Goal: Information Seeking & Learning: Learn about a topic

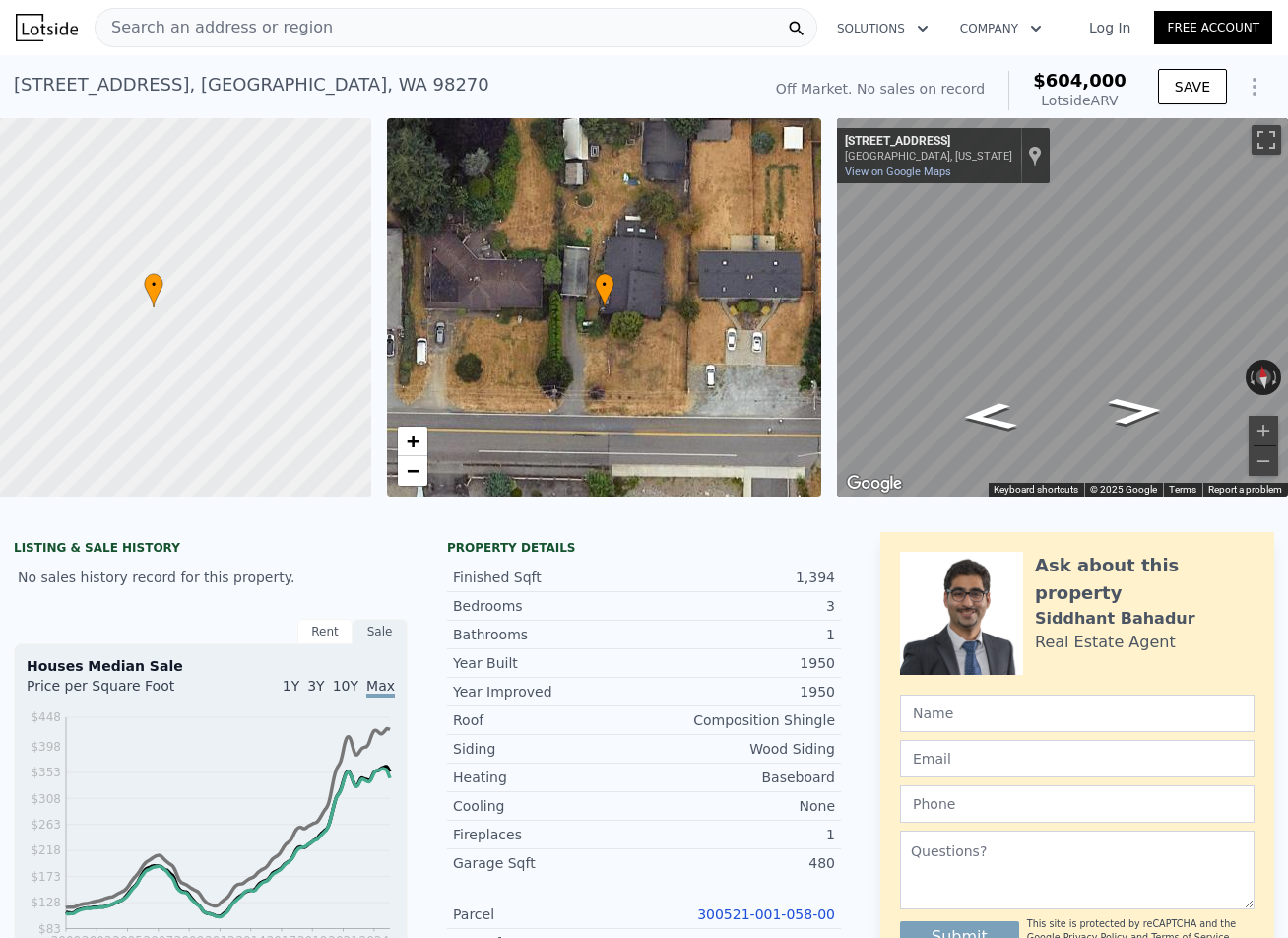
checkbox input "true"
type input "$ 604,000"
click at [147, 25] on span "Search an address or region" at bounding box center [214, 28] width 237 height 24
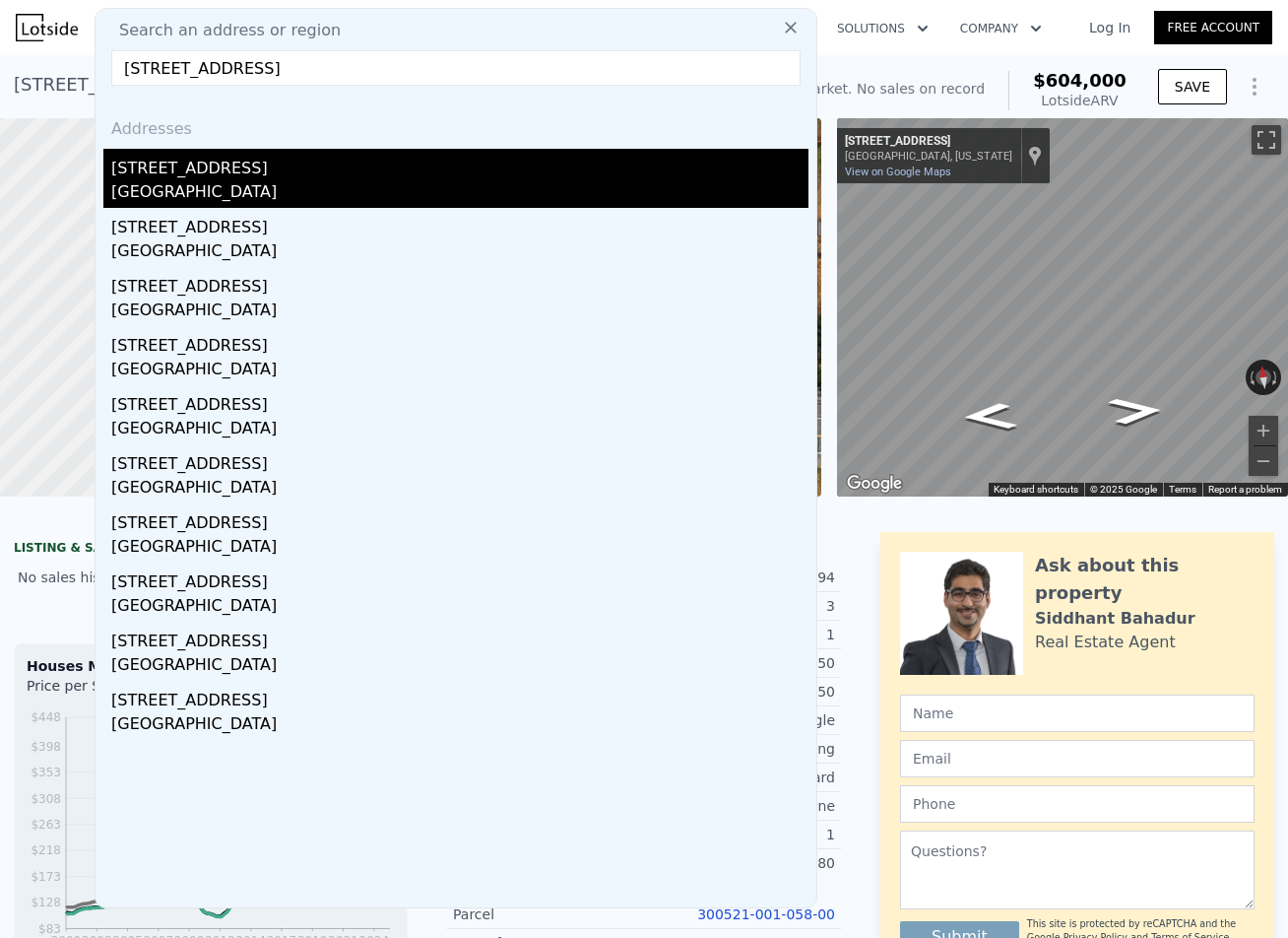
type input "5106 47th Ave SW Seattle, WA 98136"
click at [201, 168] on div "5106 47th Ave SW" at bounding box center [460, 164] width 698 height 32
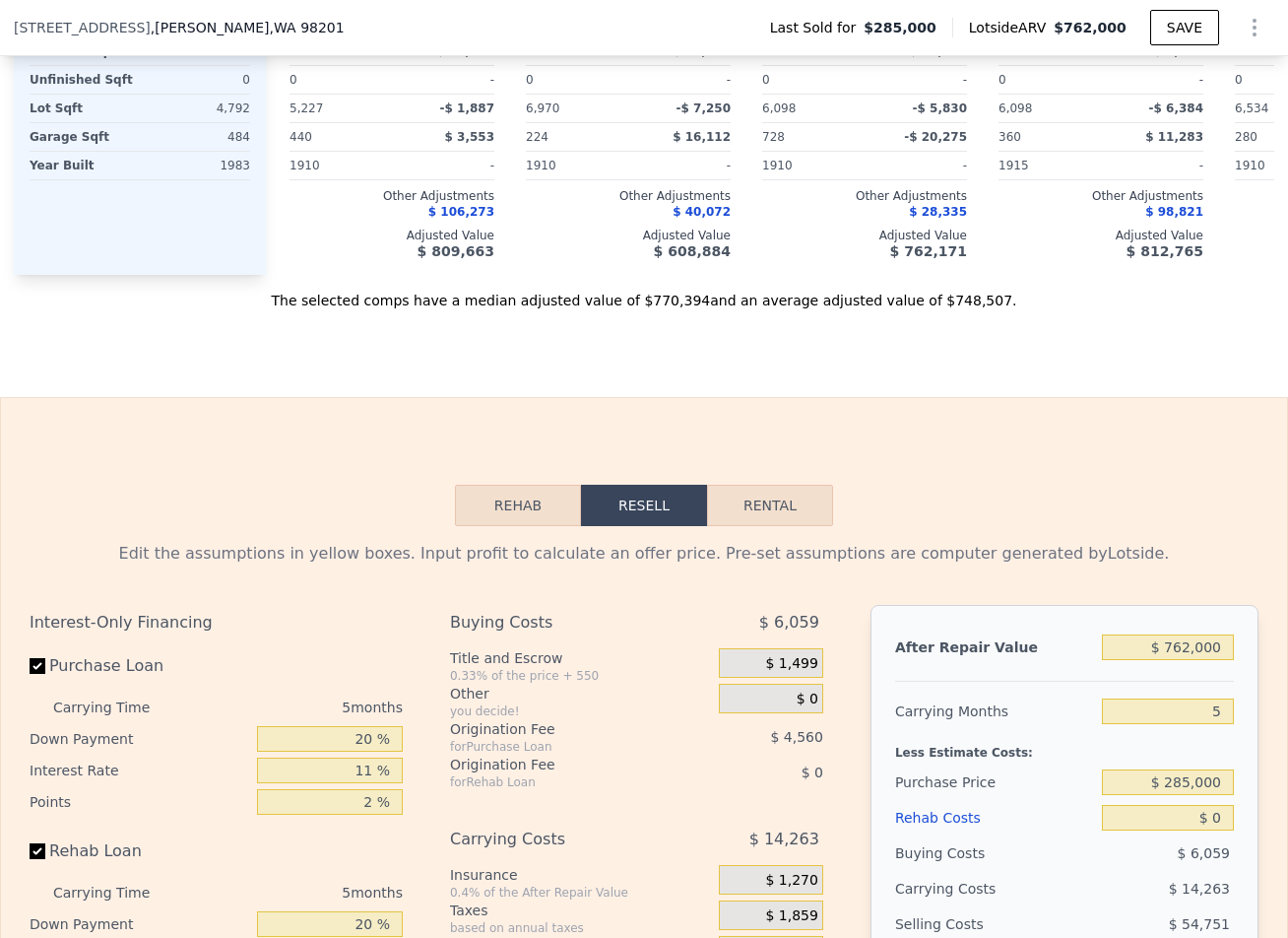
scroll to position [2292, 0]
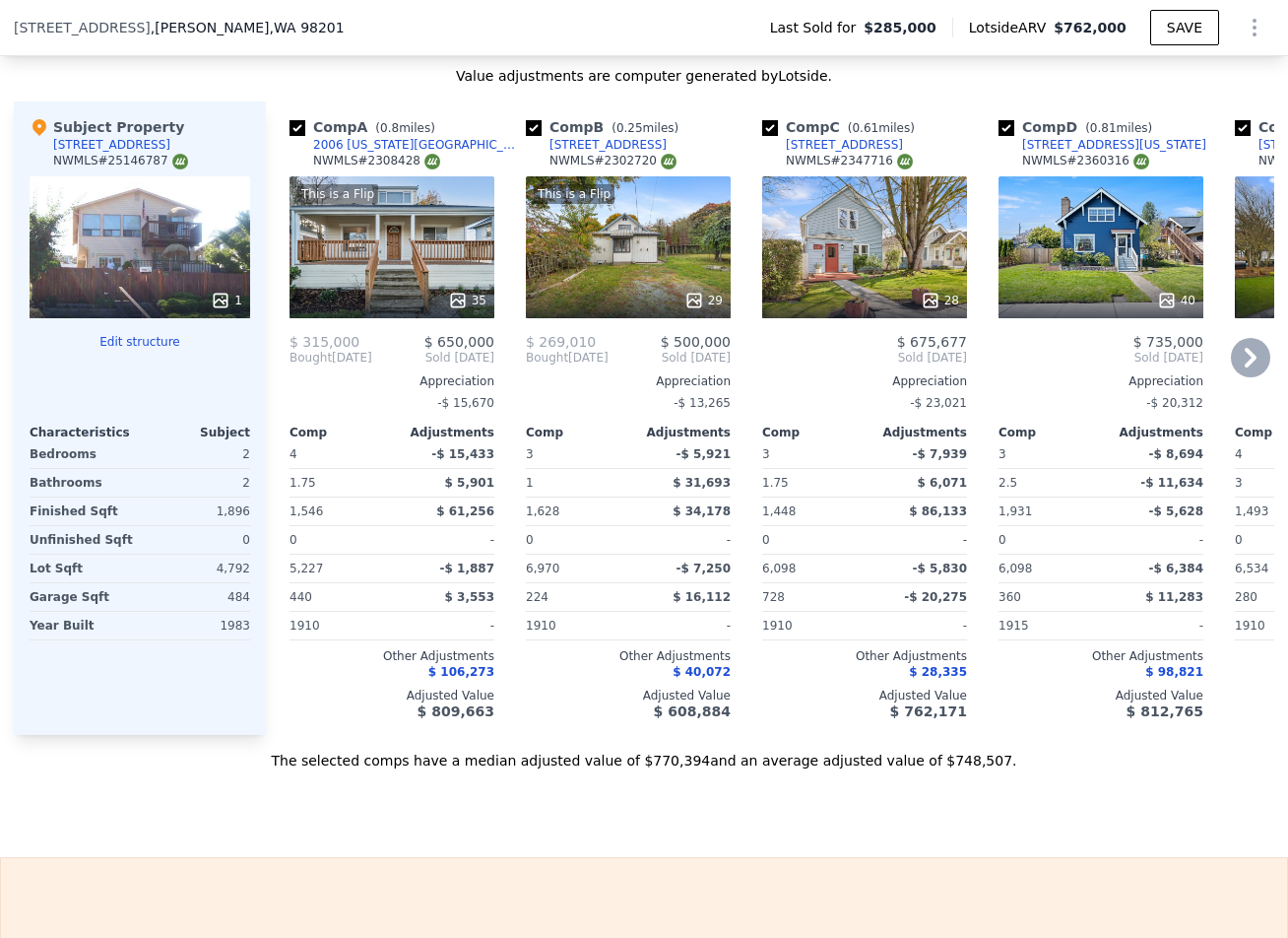
click at [324, 142] on div "2006 [US_STATE][GEOGRAPHIC_DATA]" at bounding box center [416, 145] width 205 height 16
click at [355, 141] on div "2006 [US_STATE][GEOGRAPHIC_DATA]" at bounding box center [416, 145] width 205 height 16
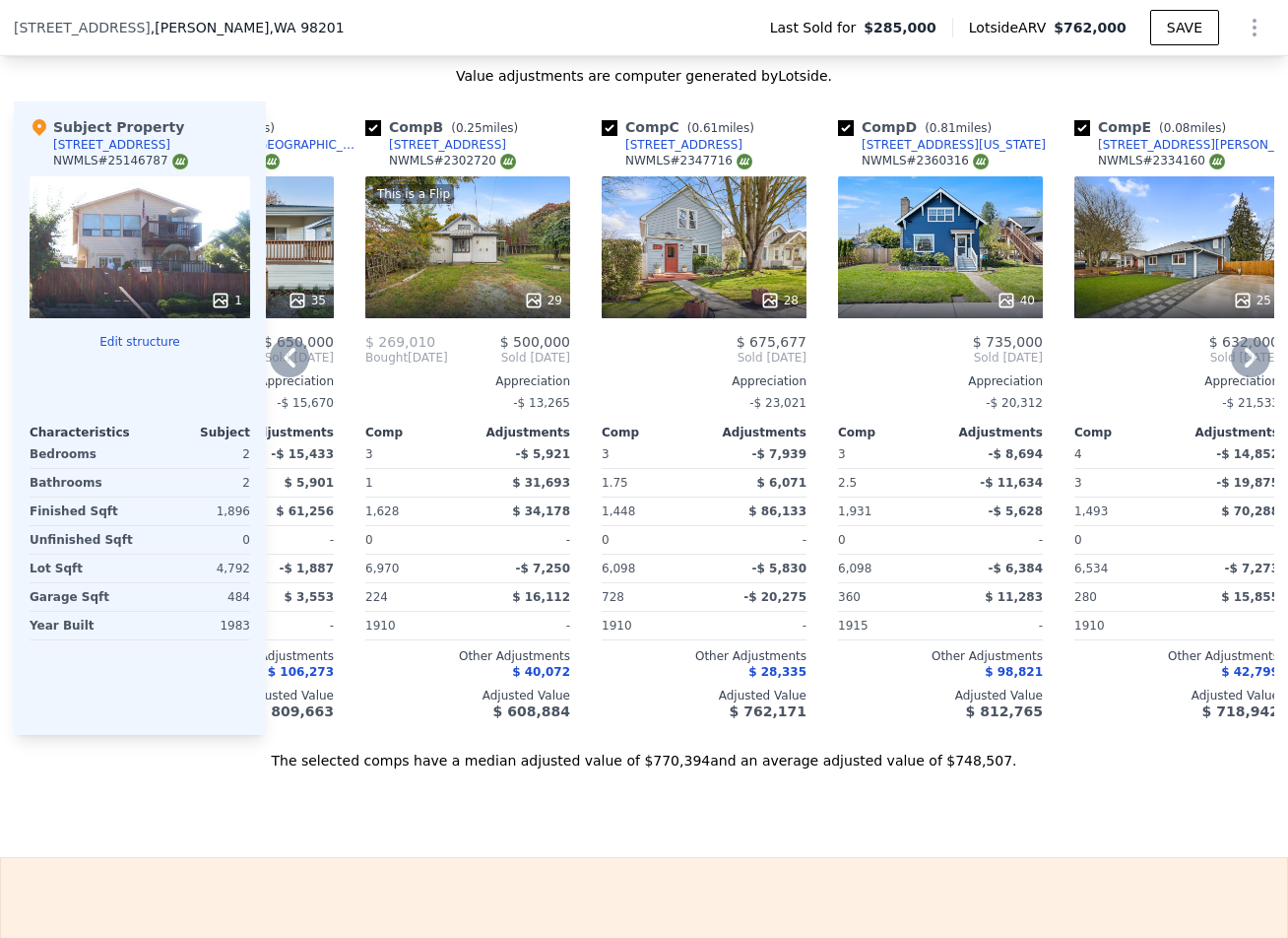
scroll to position [0, 172]
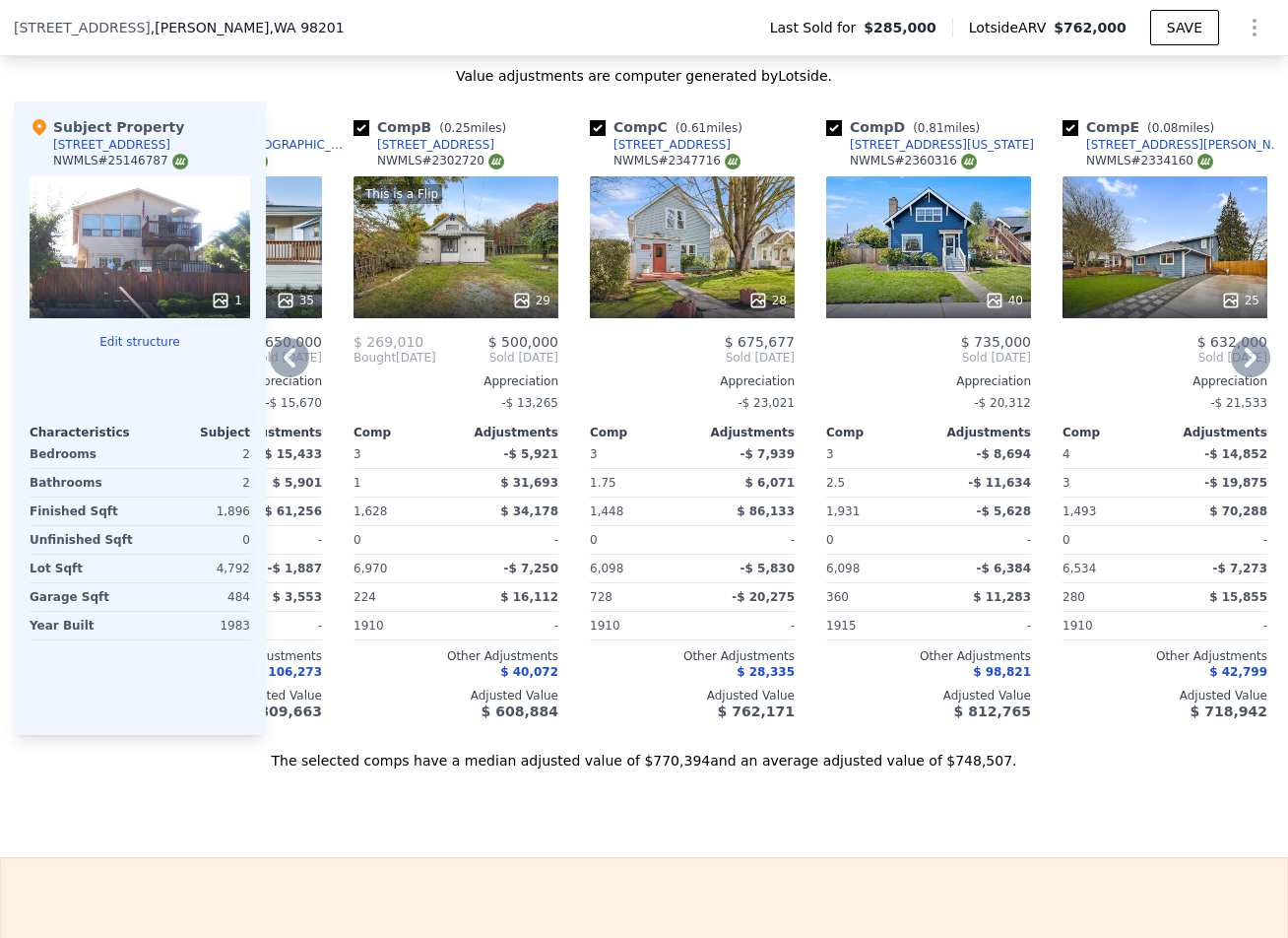
click at [358, 121] on input "checkbox" at bounding box center [361, 128] width 16 height 16
checkbox input "false"
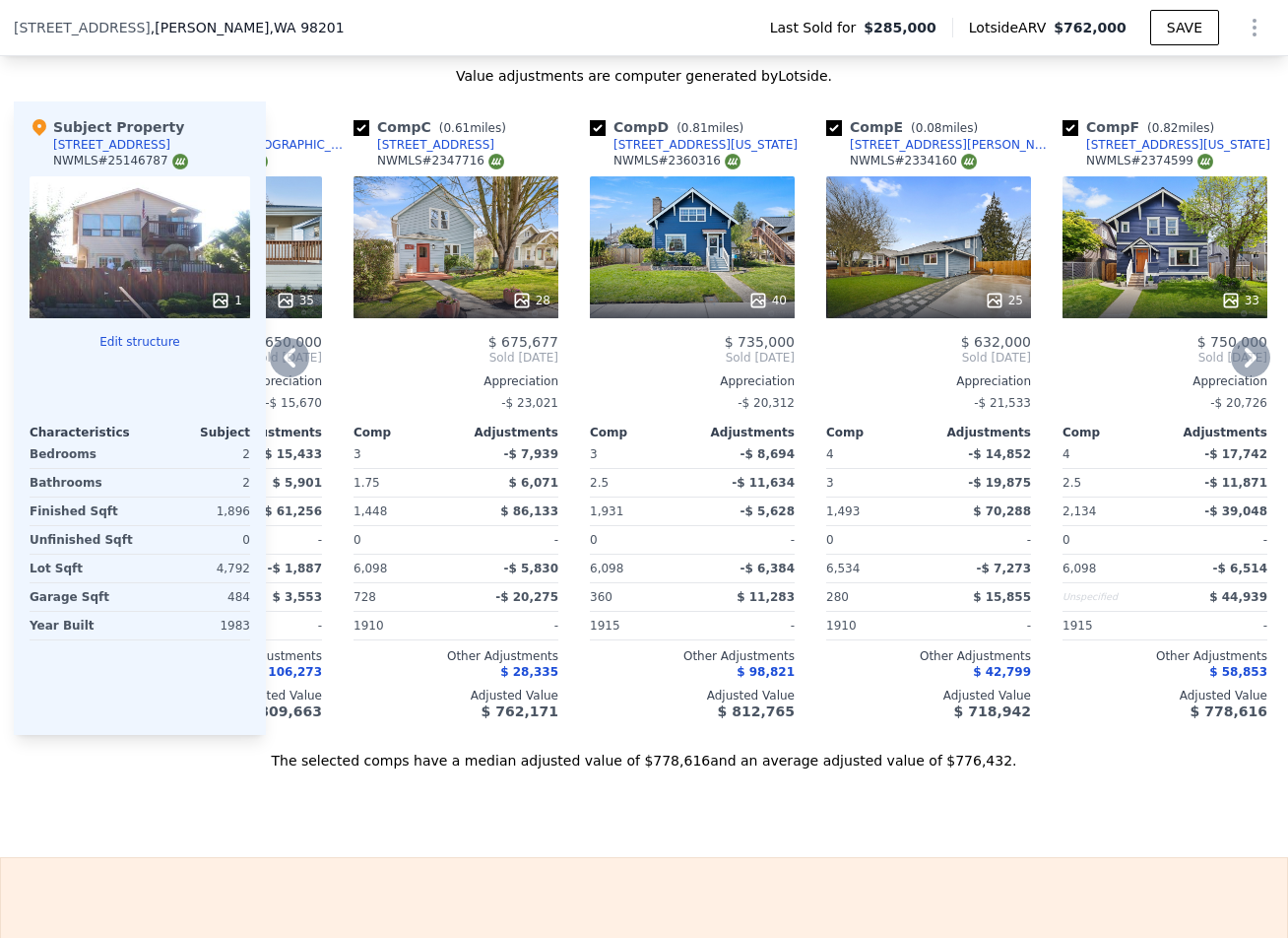
scroll to position [0, 0]
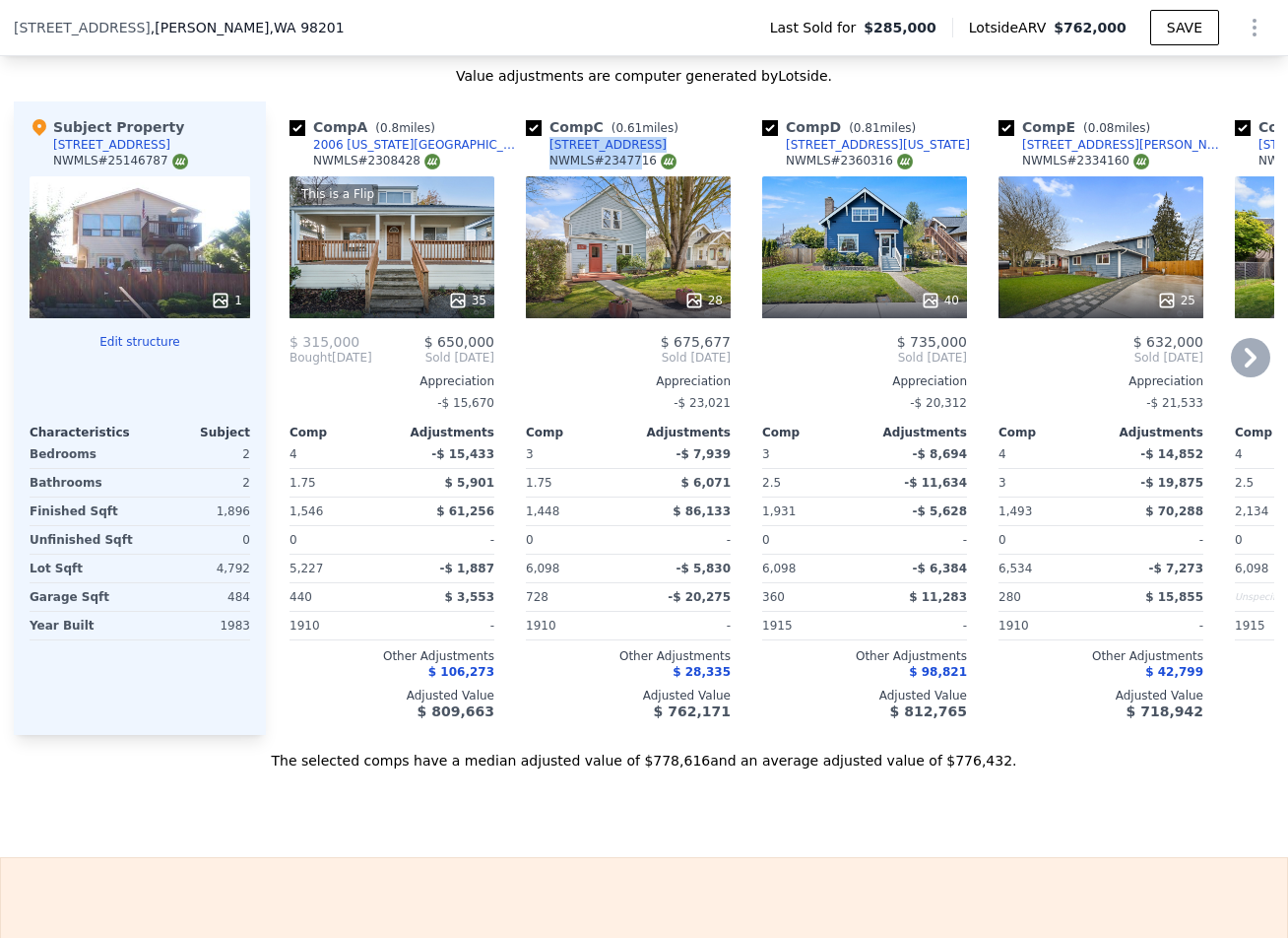
drag, startPoint x: 624, startPoint y: 145, endPoint x: 543, endPoint y: 145, distance: 81.0
click at [543, 145] on div "Comp C ( 0.61 miles) 2301 Cedar St NWMLS # 2347716" at bounding box center [628, 146] width 205 height 59
click at [622, 130] on div "Comp C ( 0.61 miles)" at bounding box center [605, 127] width 160 height 20
drag, startPoint x: 625, startPoint y: 133, endPoint x: 611, endPoint y: 141, distance: 16.1
click at [565, 146] on div "Comp C ( 0.61 miles) 2301 Cedar St NWMLS # 2347716" at bounding box center [628, 146] width 205 height 59
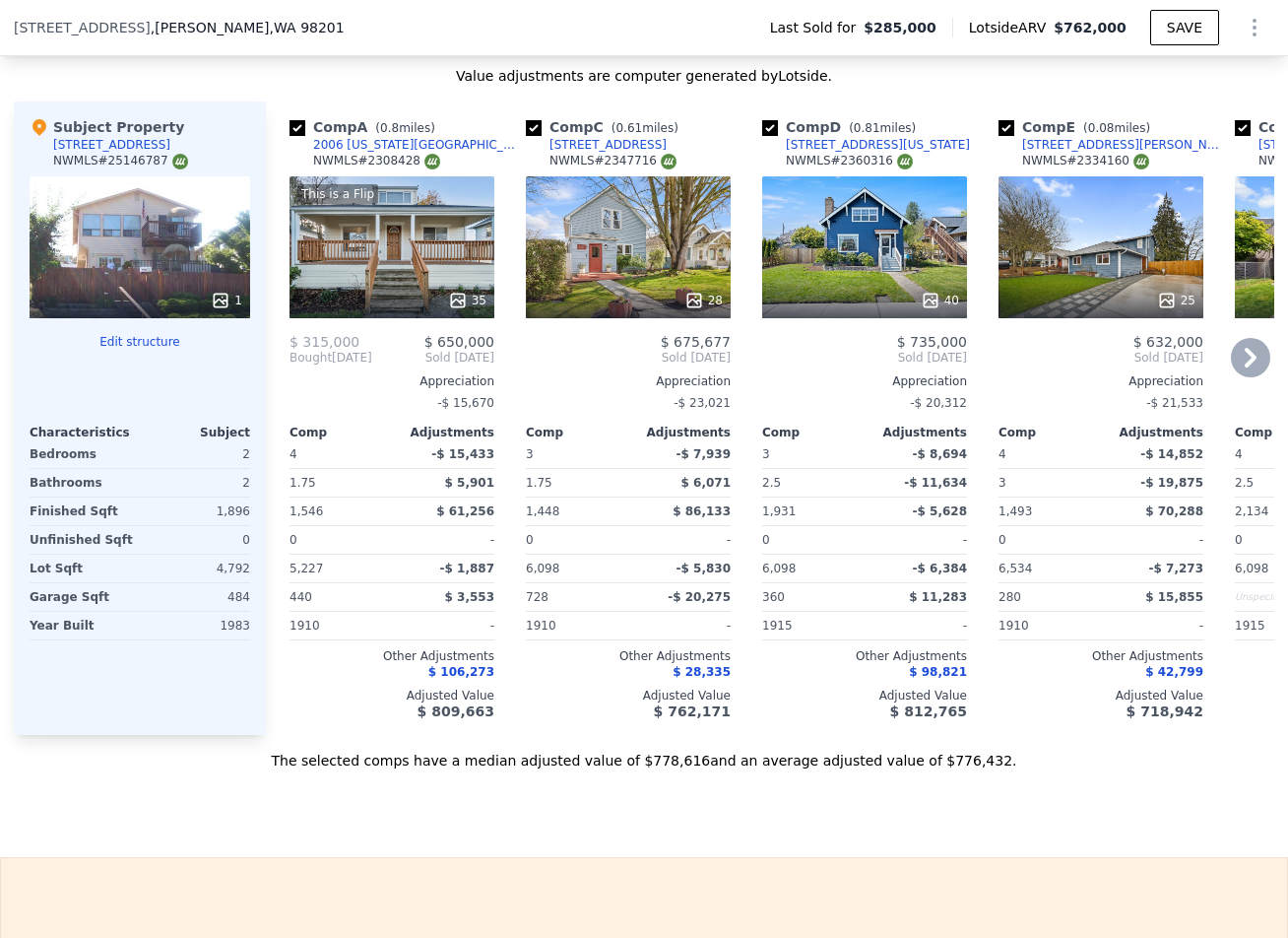
click at [619, 141] on div "Comp C ( 0.61 miles) 2301 Cedar St NWMLS # 2347716" at bounding box center [628, 146] width 205 height 59
drag, startPoint x: 616, startPoint y: 141, endPoint x: 538, endPoint y: 146, distance: 78.2
click at [538, 146] on div "Comp C ( 0.61 miles) 2301 Cedar St NWMLS # 2347716" at bounding box center [628, 146] width 205 height 59
click at [572, 144] on div "[STREET_ADDRESS]" at bounding box center [608, 145] width 117 height 16
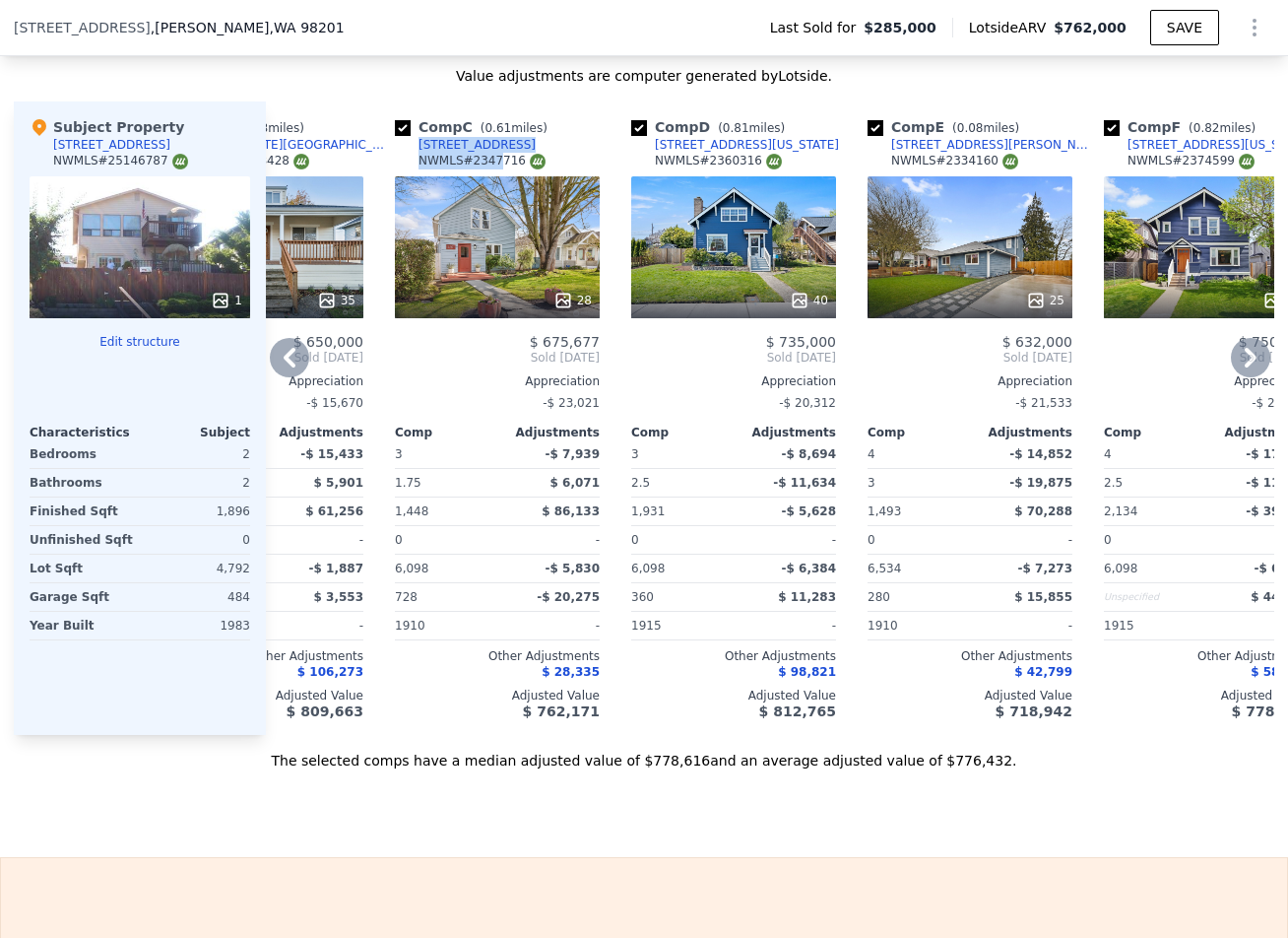
checkbox input "true"
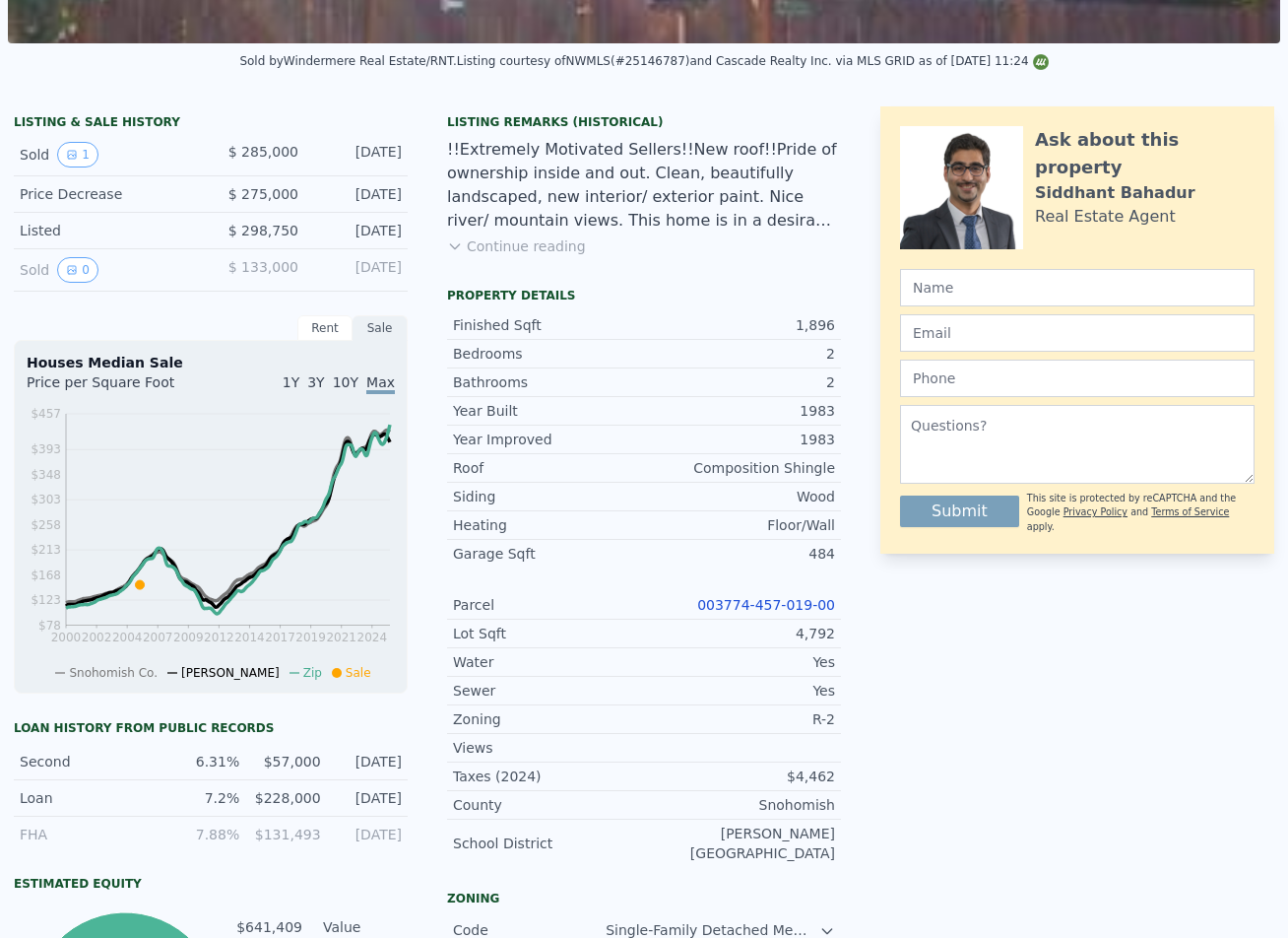
scroll to position [7, 0]
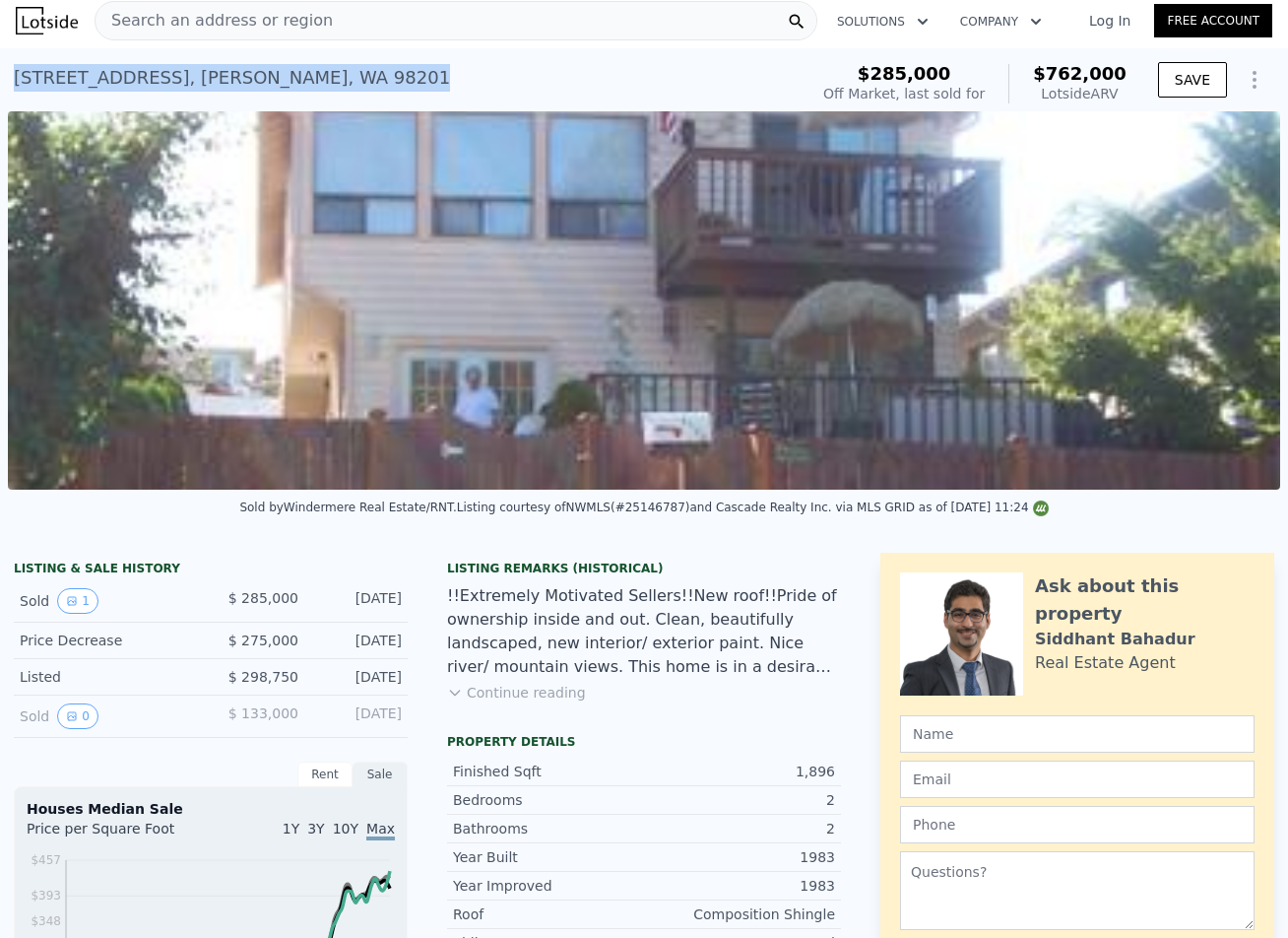
drag, startPoint x: 305, startPoint y: 79, endPoint x: 4, endPoint y: 81, distance: 301.0
click at [4, 81] on div "2126 E Grand Ave , Everett , WA 98201 Sold Dec 2005 for $285k (~ARV $762k ) $28…" at bounding box center [644, 79] width 1288 height 63
copy div "2126 E Grand Ave , Everett , WA 98201"
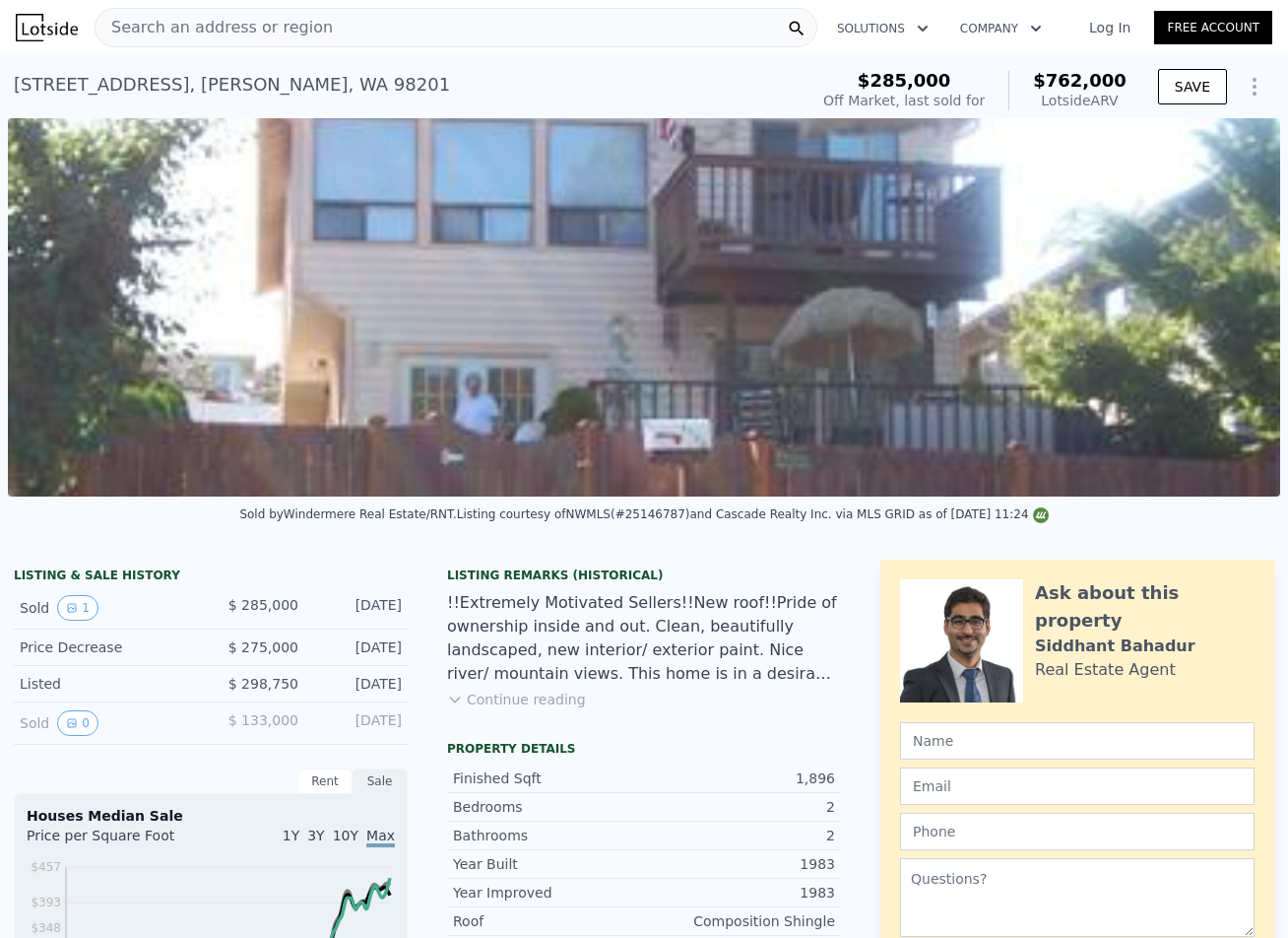
click at [302, 36] on span "Search an address or region" at bounding box center [214, 28] width 237 height 24
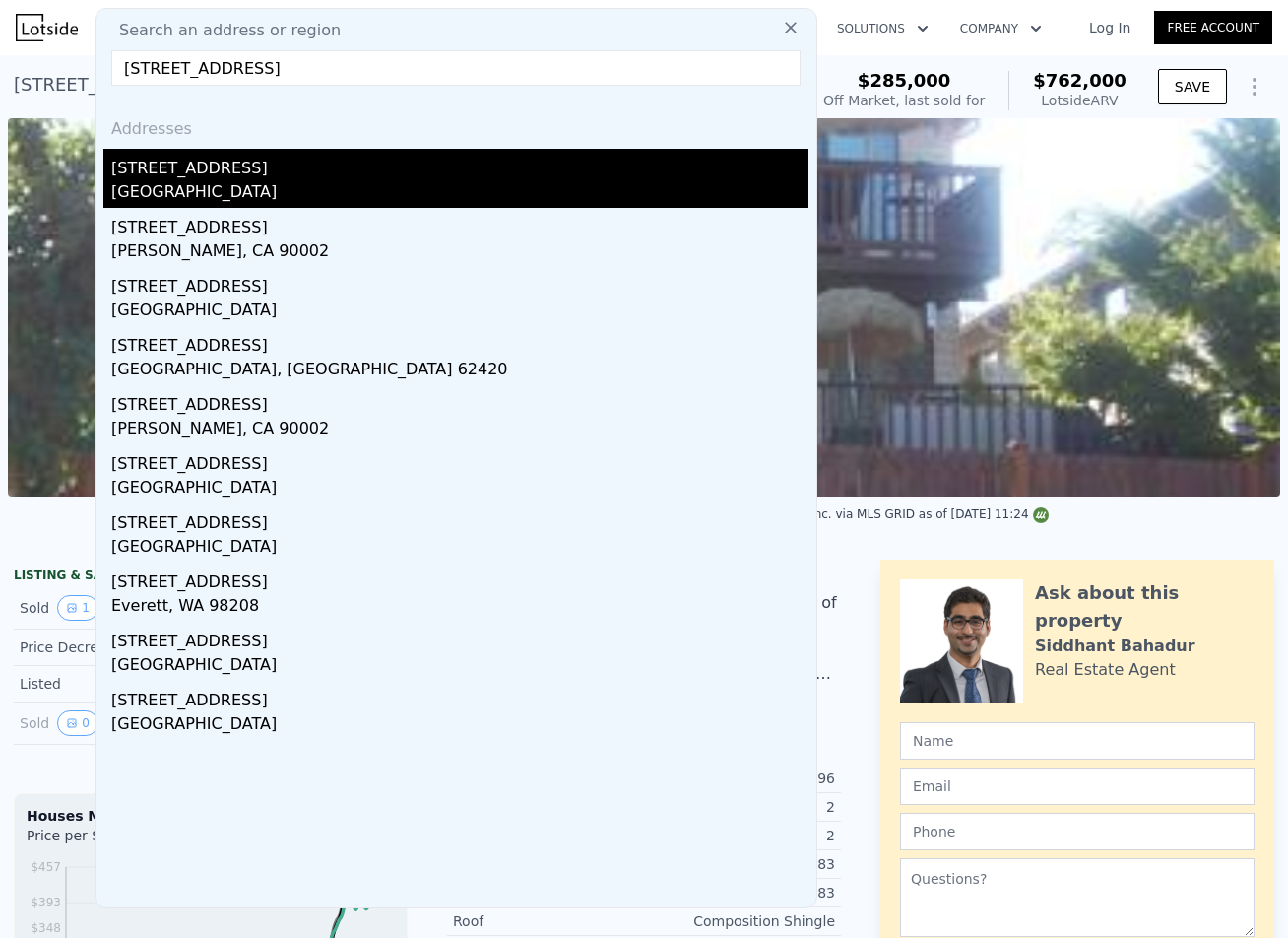
type input "1306 N 100th St"
click at [259, 158] on div "1306 N 100th St" at bounding box center [460, 164] width 698 height 32
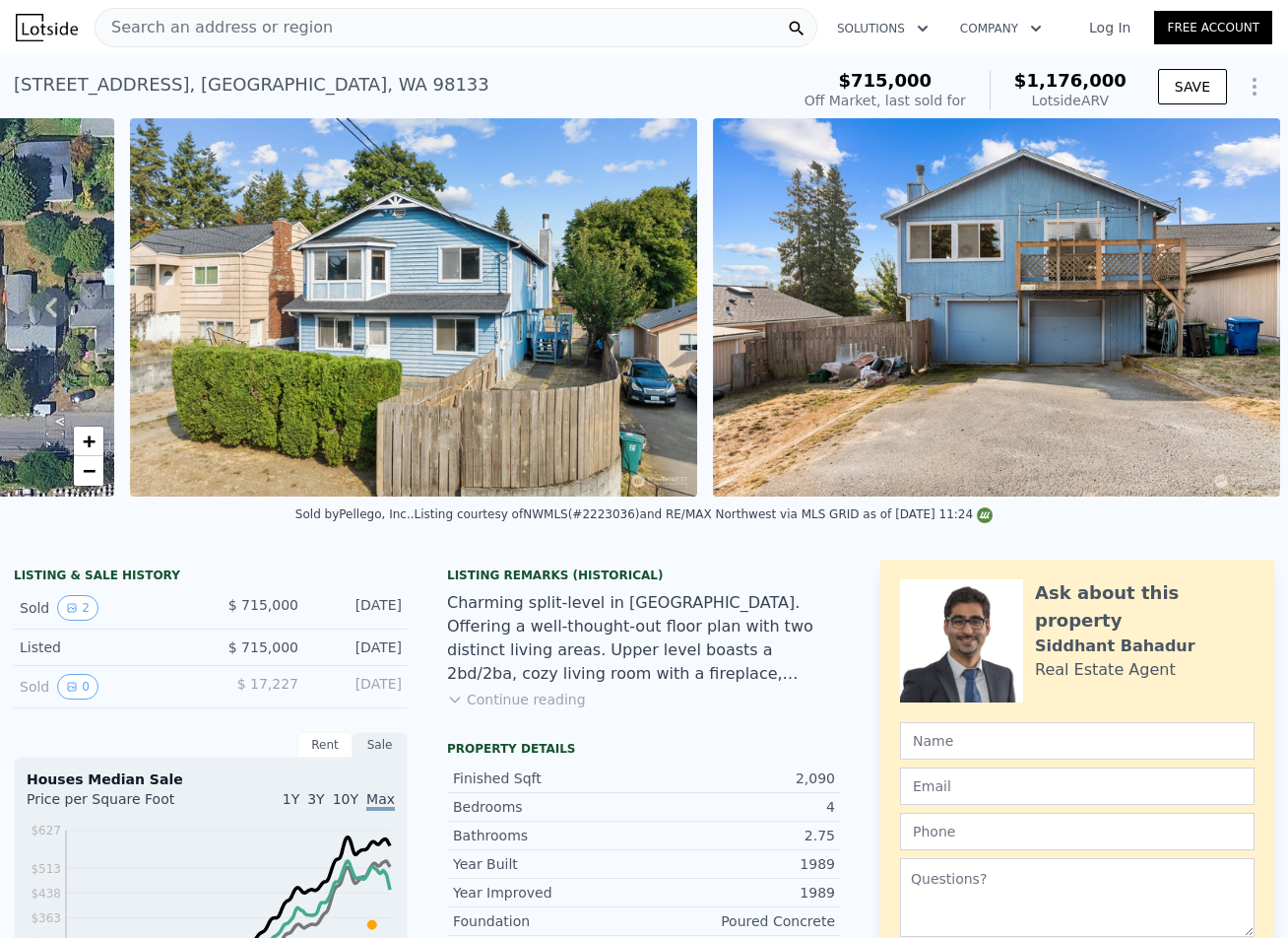
scroll to position [453, 0]
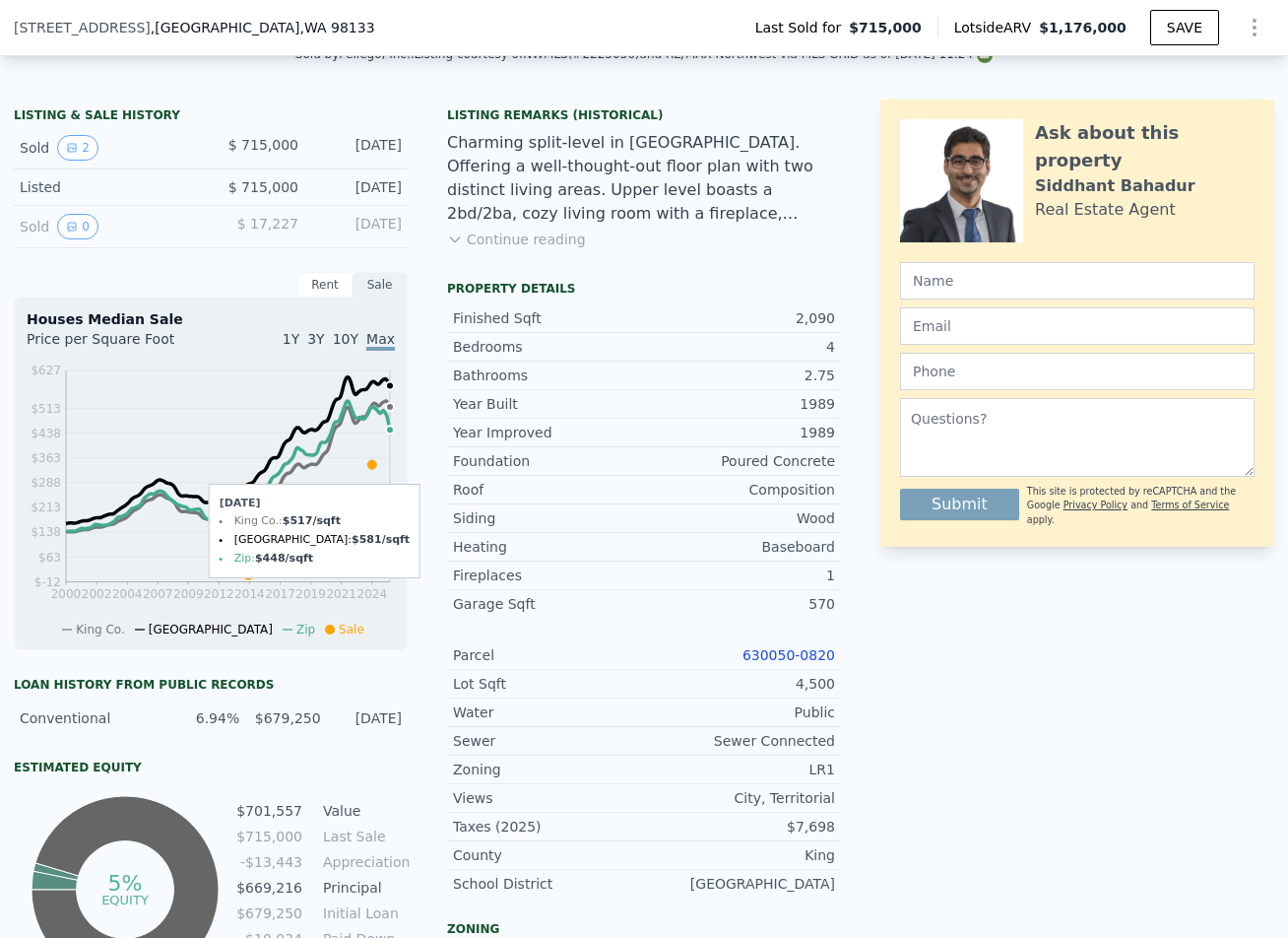
click at [386, 433] on circle at bounding box center [390, 429] width 8 height 8
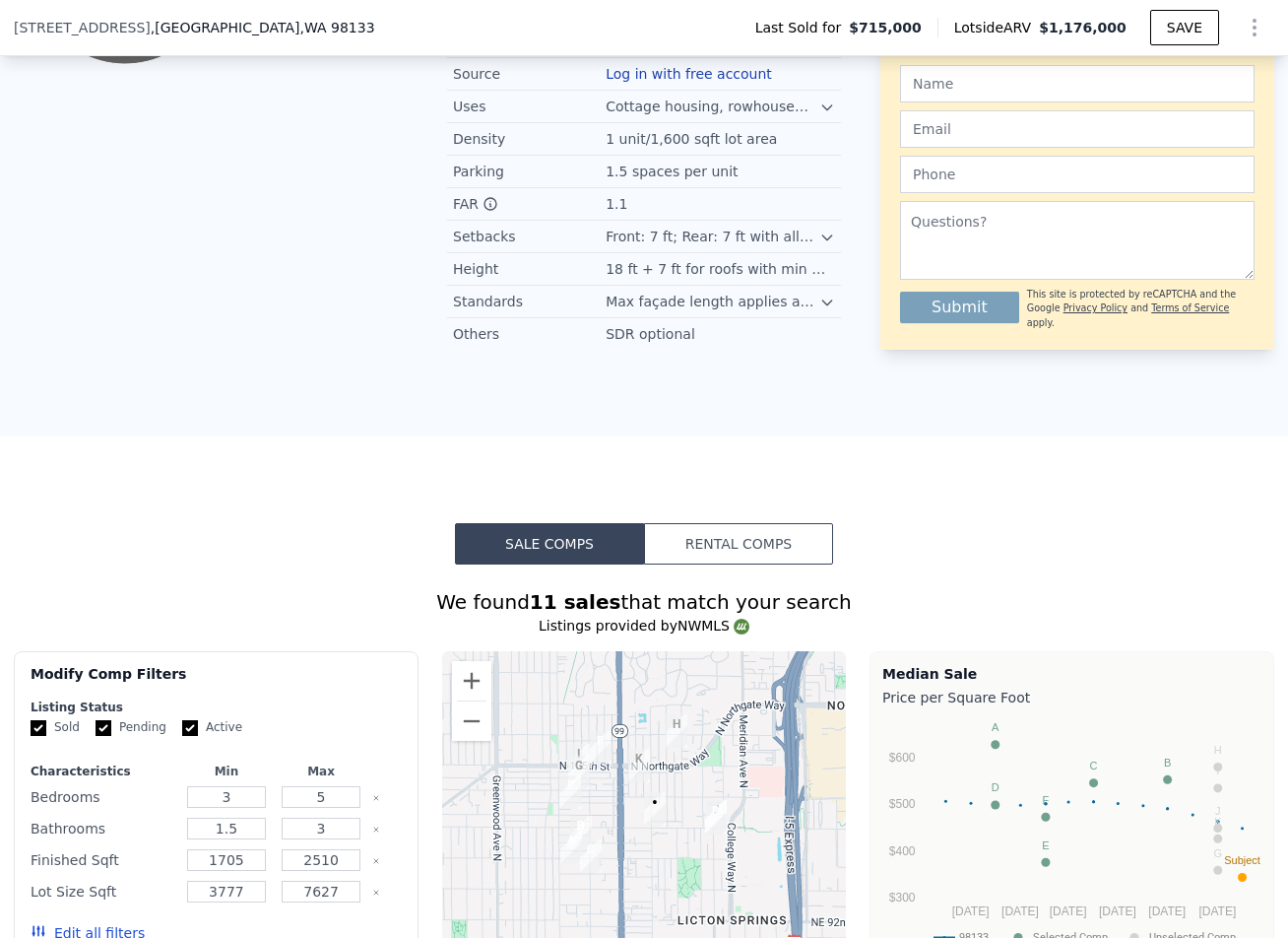
scroll to position [1833, 0]
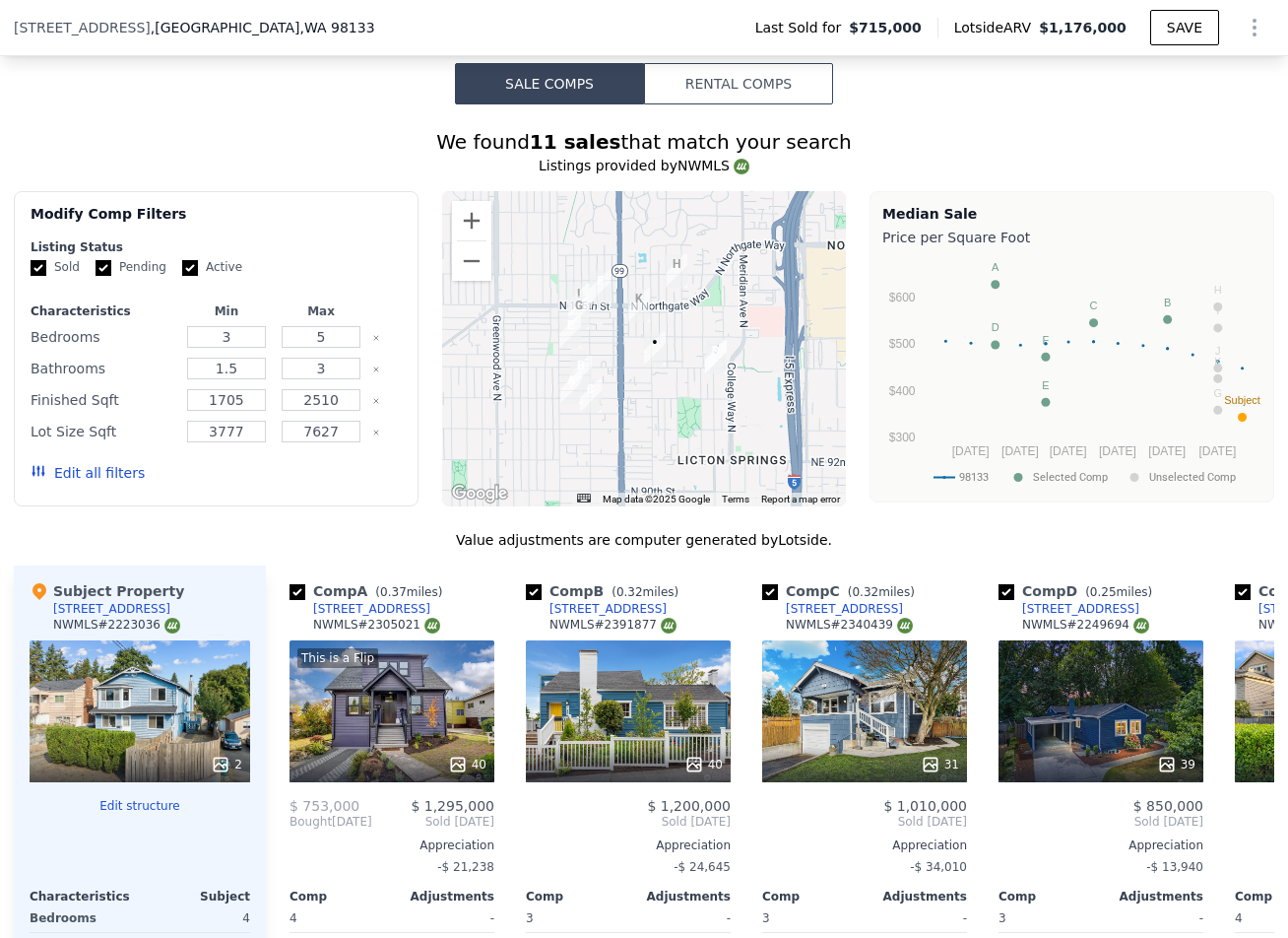
click at [636, 309] on img "10332 Midvale Ave N" at bounding box center [639, 306] width 22 height 34
click at [628, 323] on img "10332 Midvale Ave N" at bounding box center [639, 306] width 22 height 34
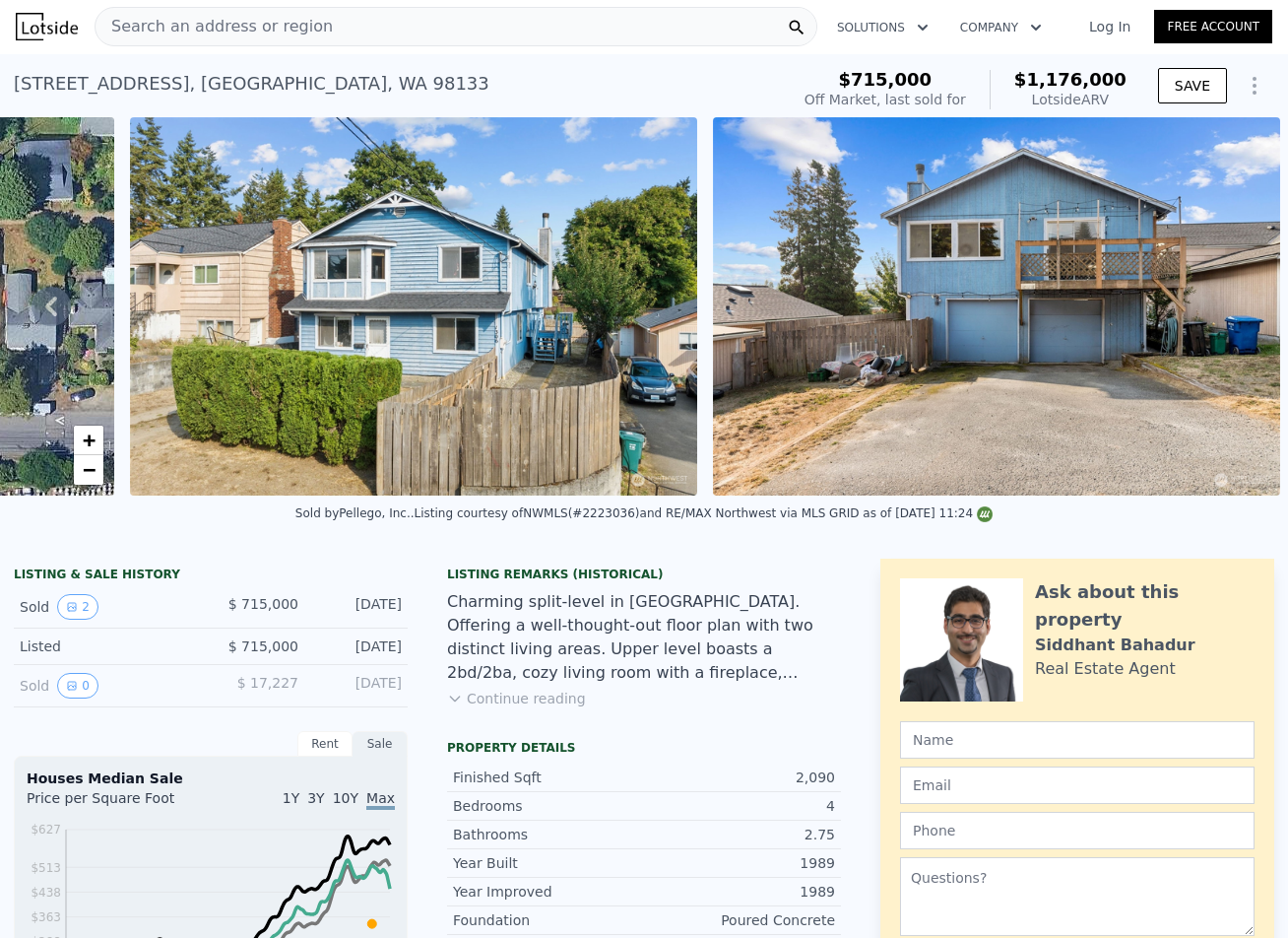
scroll to position [0, 0]
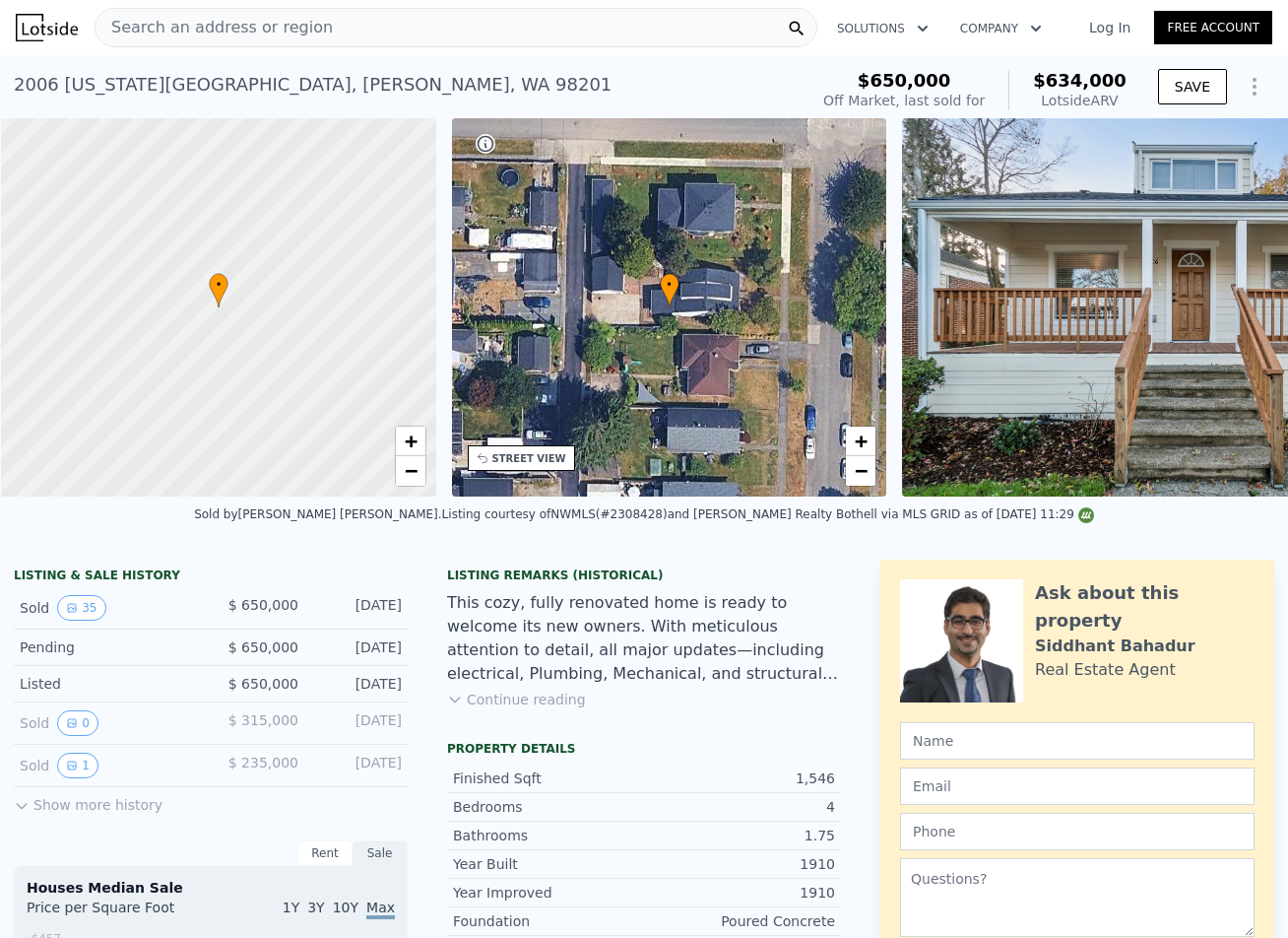
scroll to position [0, 8]
click at [515, 461] on div "STREET VIEW" at bounding box center [529, 458] width 74 height 15
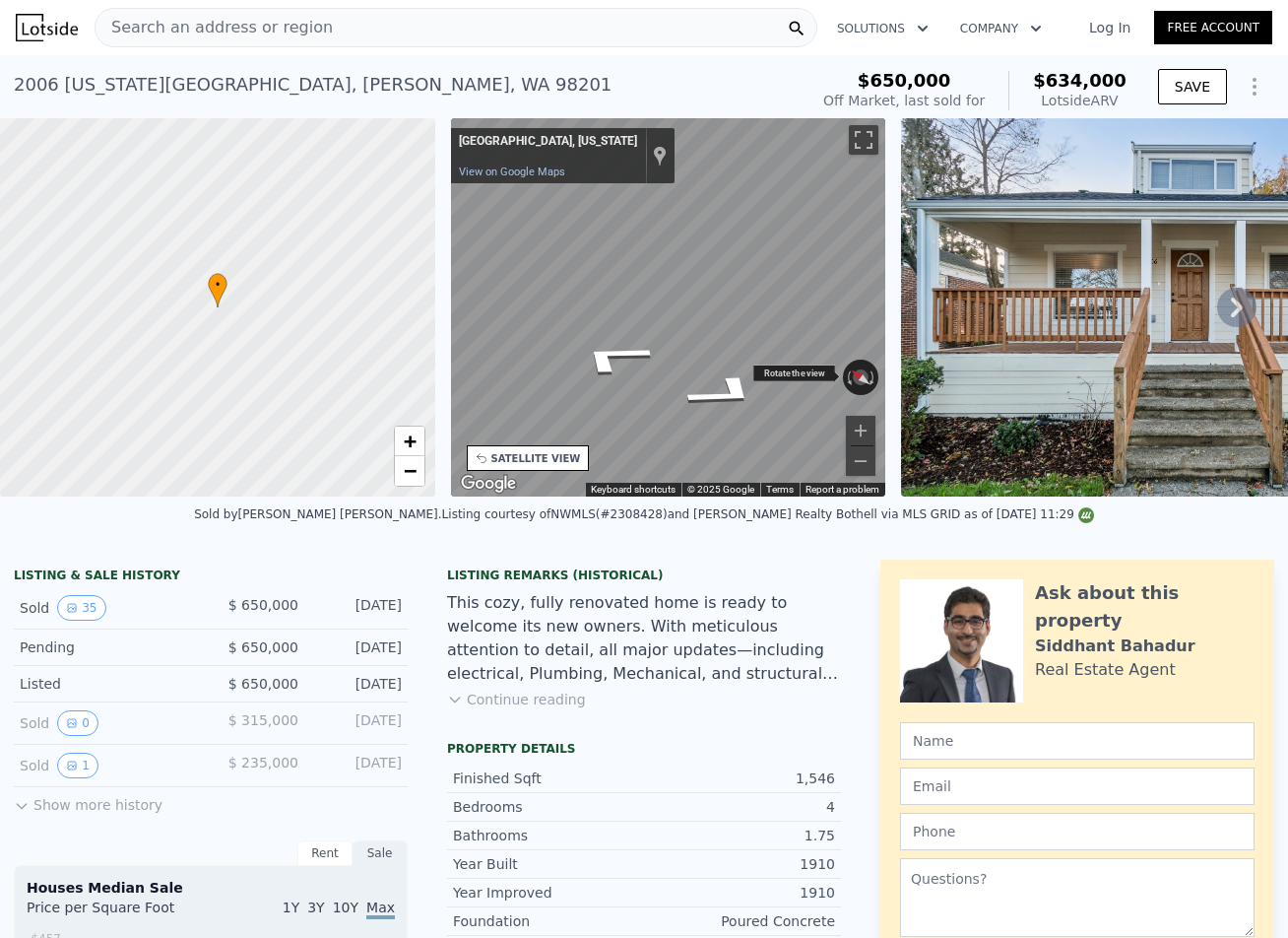
click at [867, 359] on div "← Move left → Move right ↑ Move up ↓ Move down + Zoom in - Zoom out Everett, Wa…" at bounding box center [668, 308] width 435 height 378
click at [923, 289] on div "• + − • + − STREET VIEW ← Move left → Move right ↑ Move up ↓ Move down + Zoom i…" at bounding box center [644, 308] width 1288 height 378
click at [521, 456] on div "SATELLITE VIEW" at bounding box center [537, 458] width 90 height 15
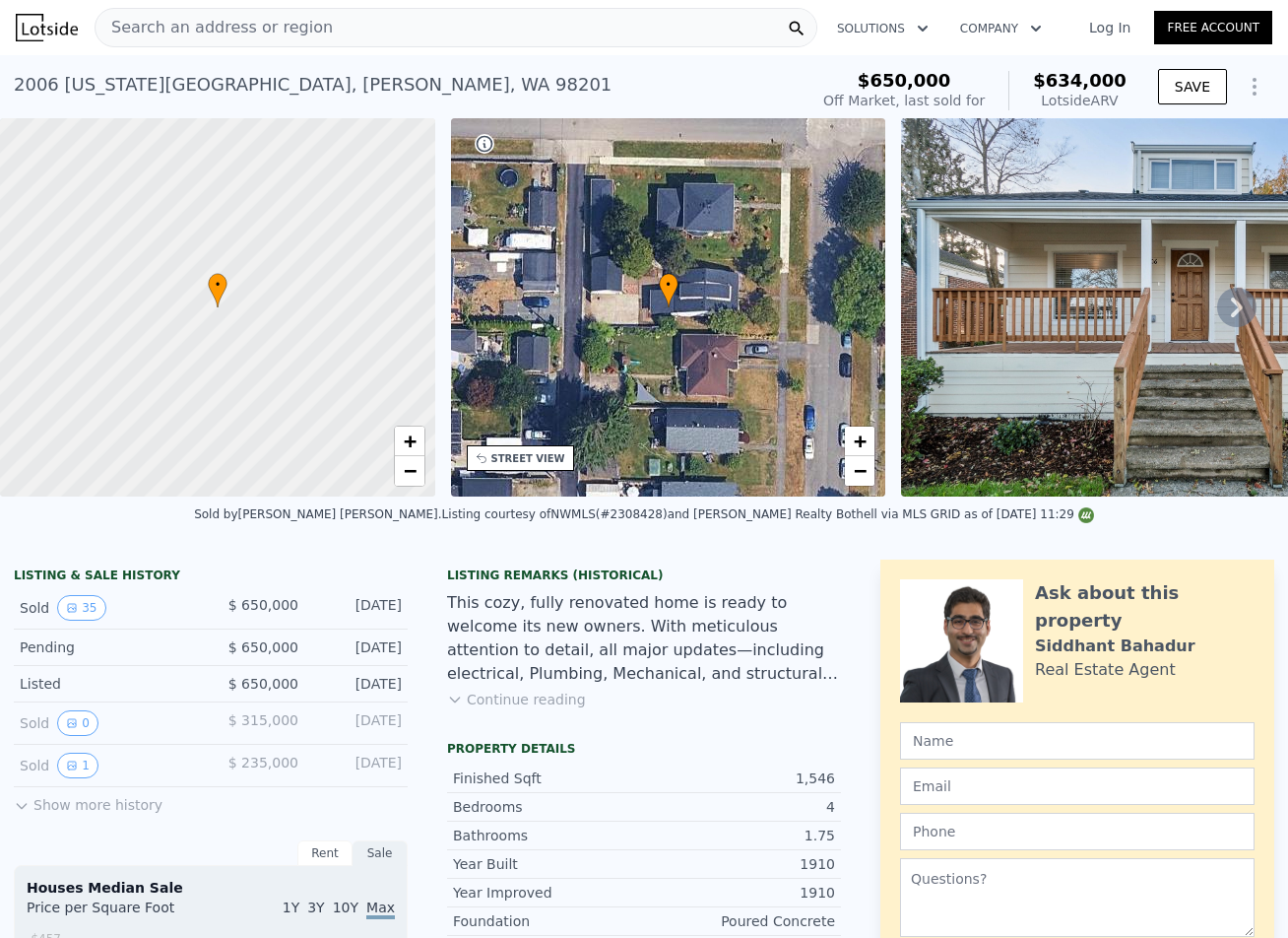
click at [821, 307] on div "• + −" at bounding box center [668, 308] width 435 height 378
click at [188, 86] on div "2006 Virginia Ave , Everett , WA 98201" at bounding box center [313, 85] width 598 height 28
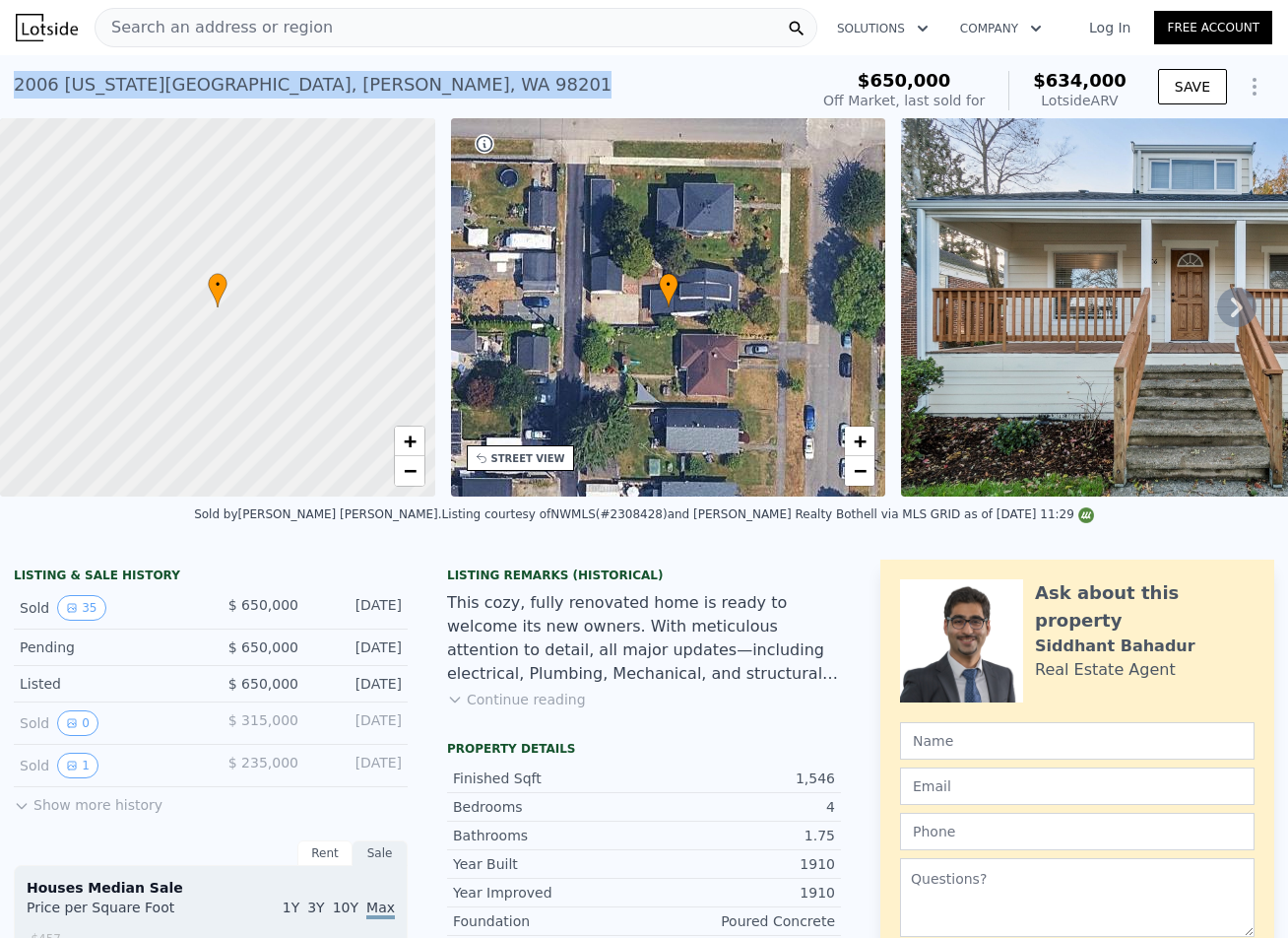
click at [188, 86] on div "2006 Virginia Ave , Everett , WA 98201" at bounding box center [313, 85] width 598 height 28
copy div "2006 Virginia Ave , Everett , WA 98201 Sold Dec 2024 for $650k (~ARV $634k )"
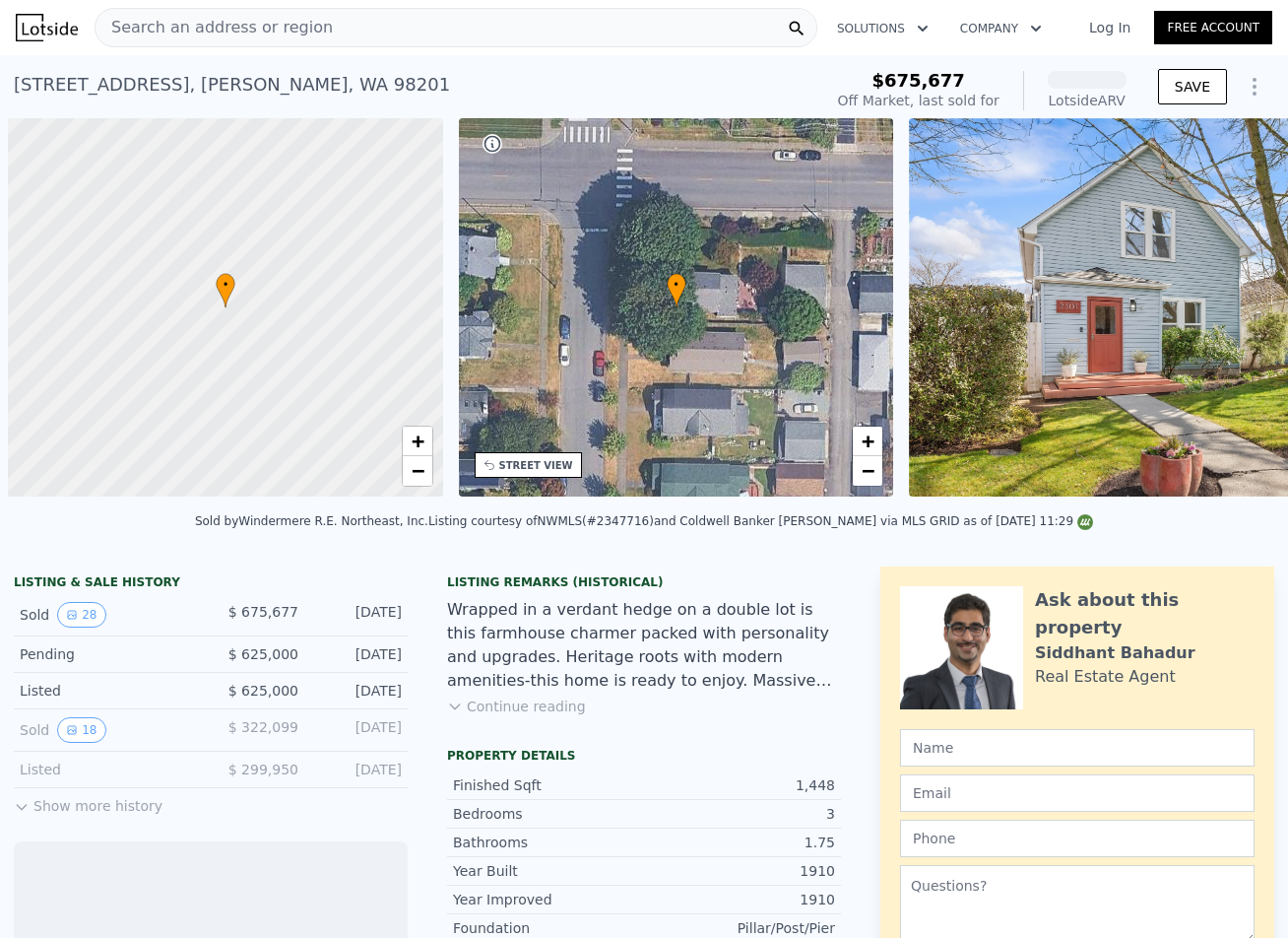
scroll to position [0, 8]
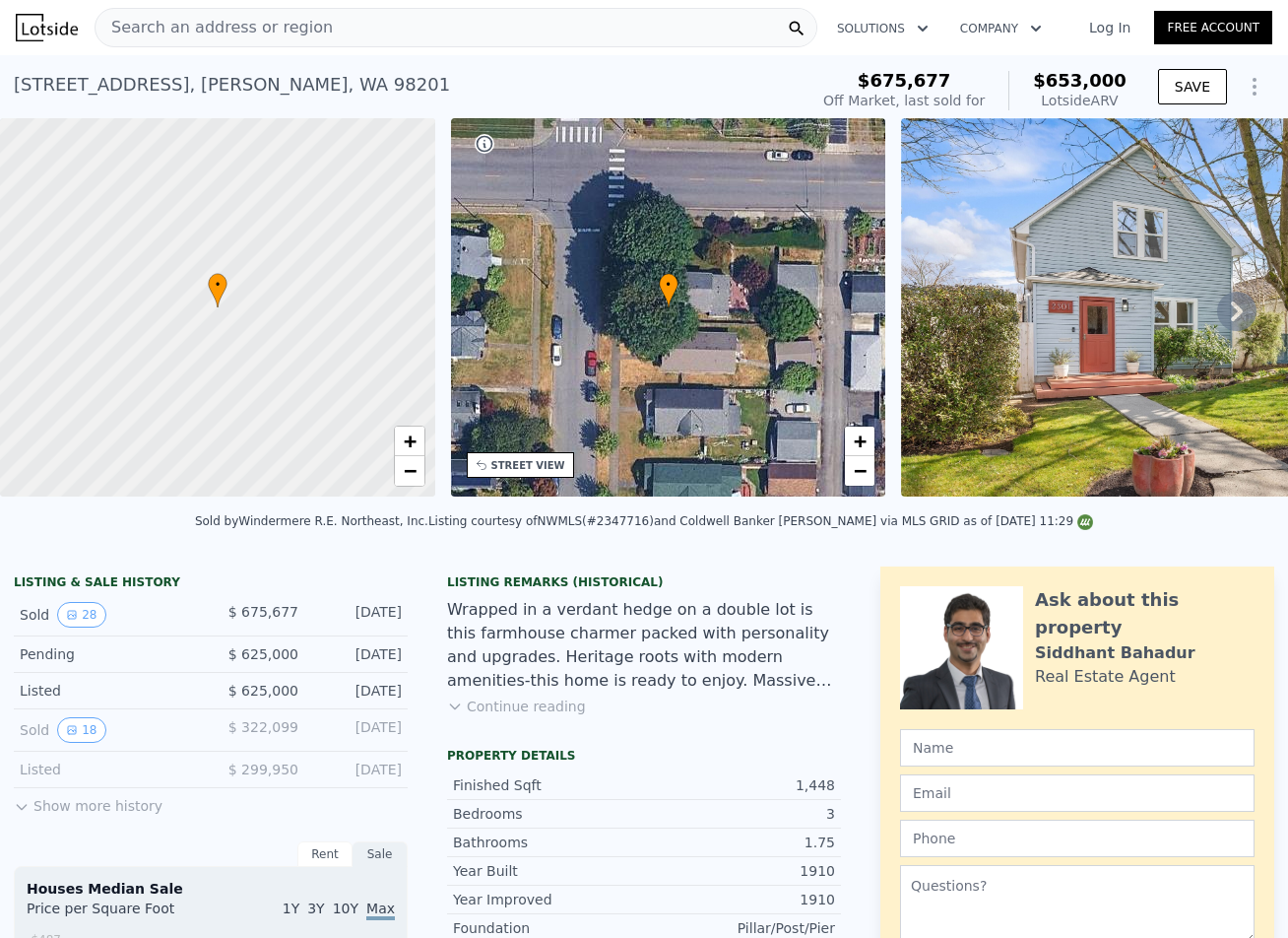
click at [155, 81] on div "[STREET_ADDRESS]" at bounding box center [232, 85] width 436 height 28
copy div "[STREET_ADDRESS] Sold [DATE] for $675,677 (~ARV $653k )"
